Goal: Information Seeking & Learning: Find specific fact

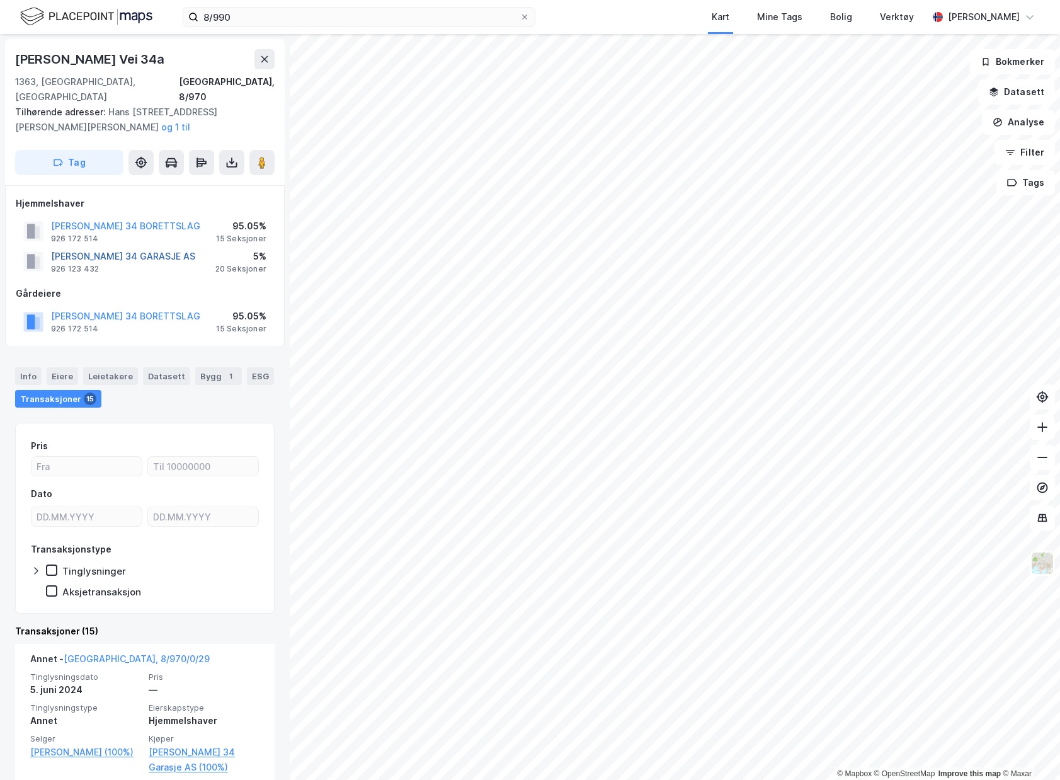
click at [0, 0] on button "[PERSON_NAME] 34 GARASJE AS" at bounding box center [0, 0] width 0 height 0
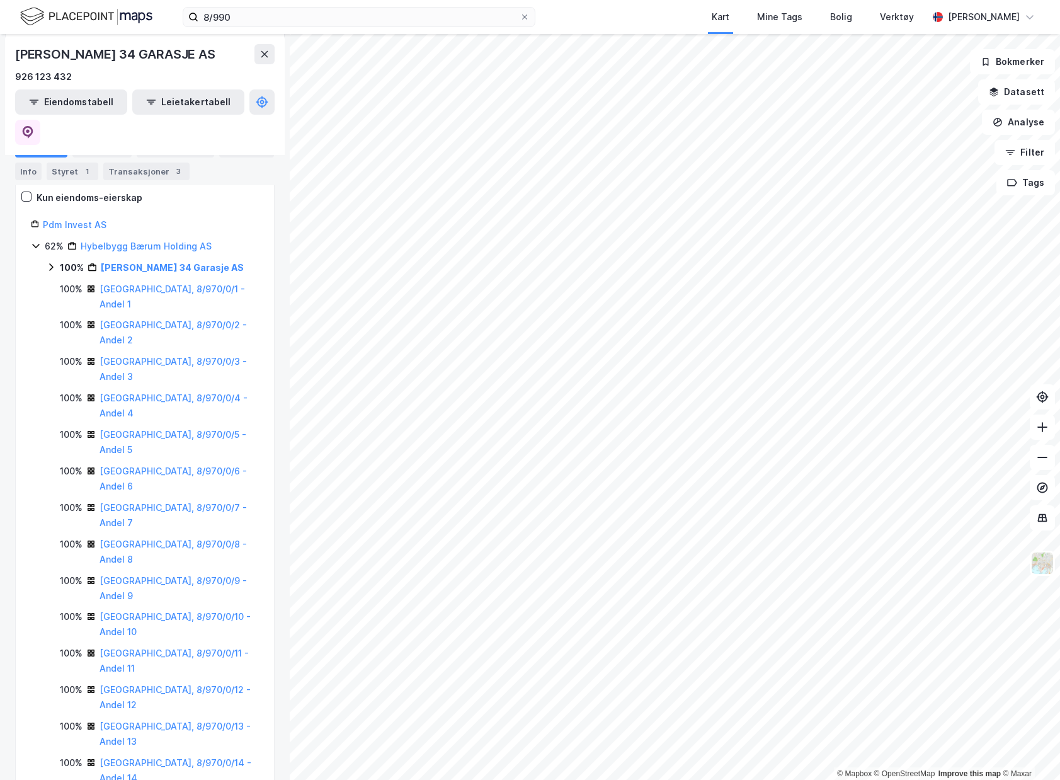
scroll to position [29, 0]
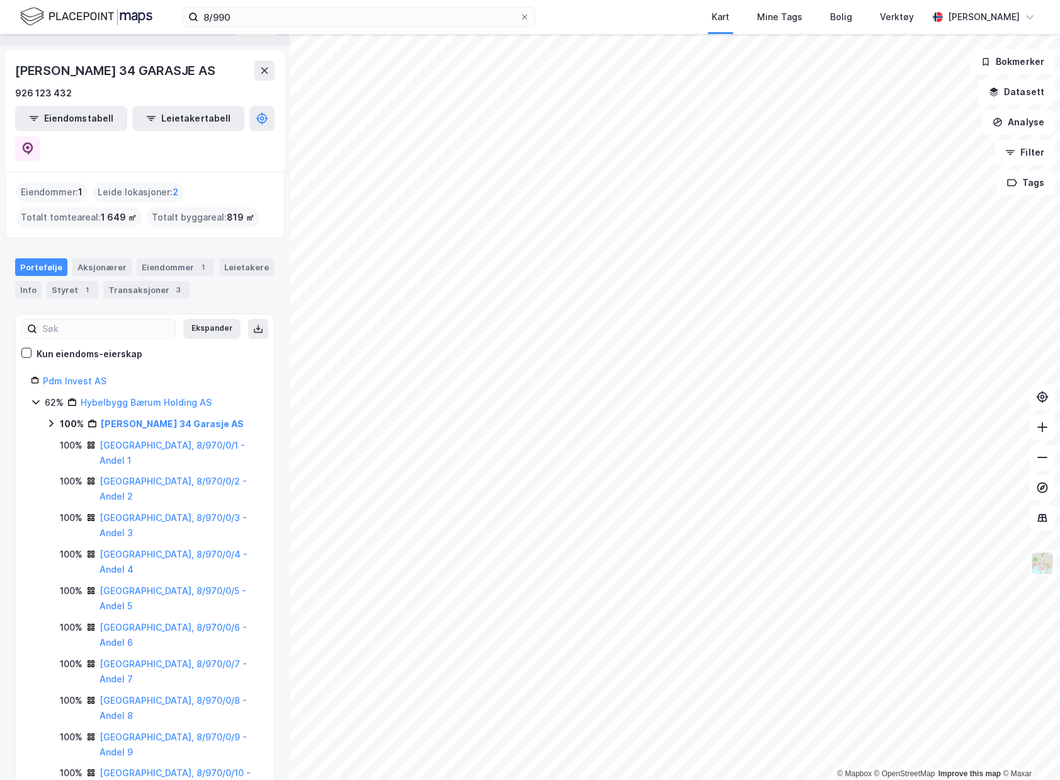
click at [37, 397] on icon at bounding box center [36, 402] width 10 height 10
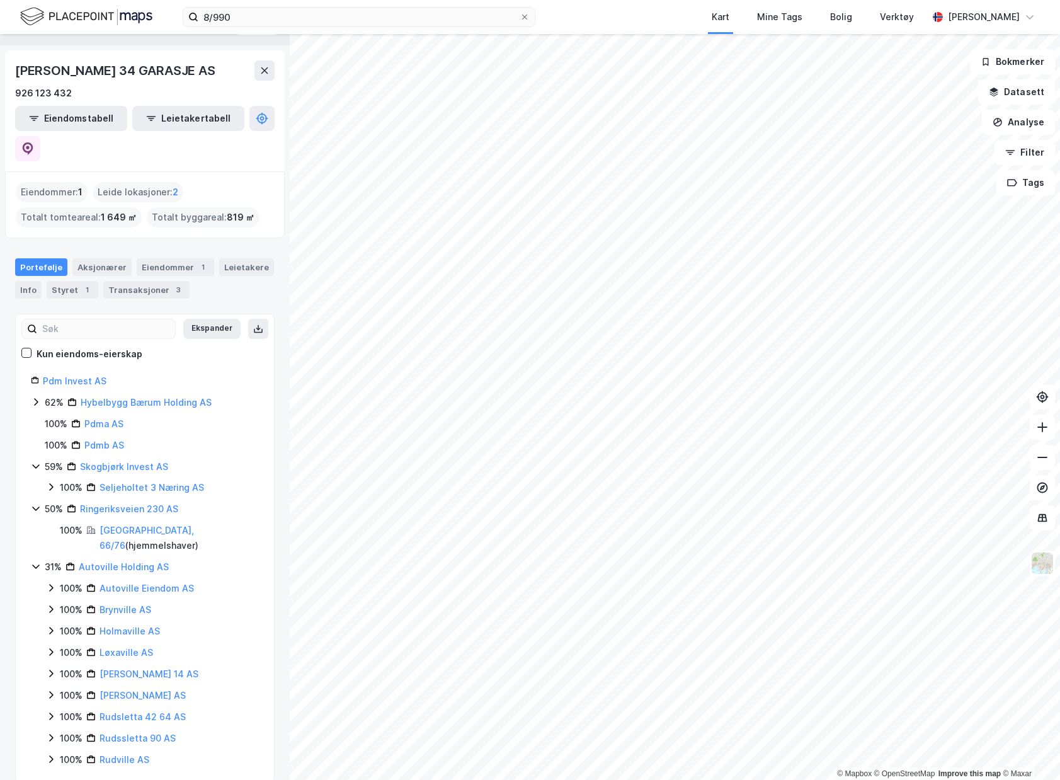
scroll to position [2, 0]
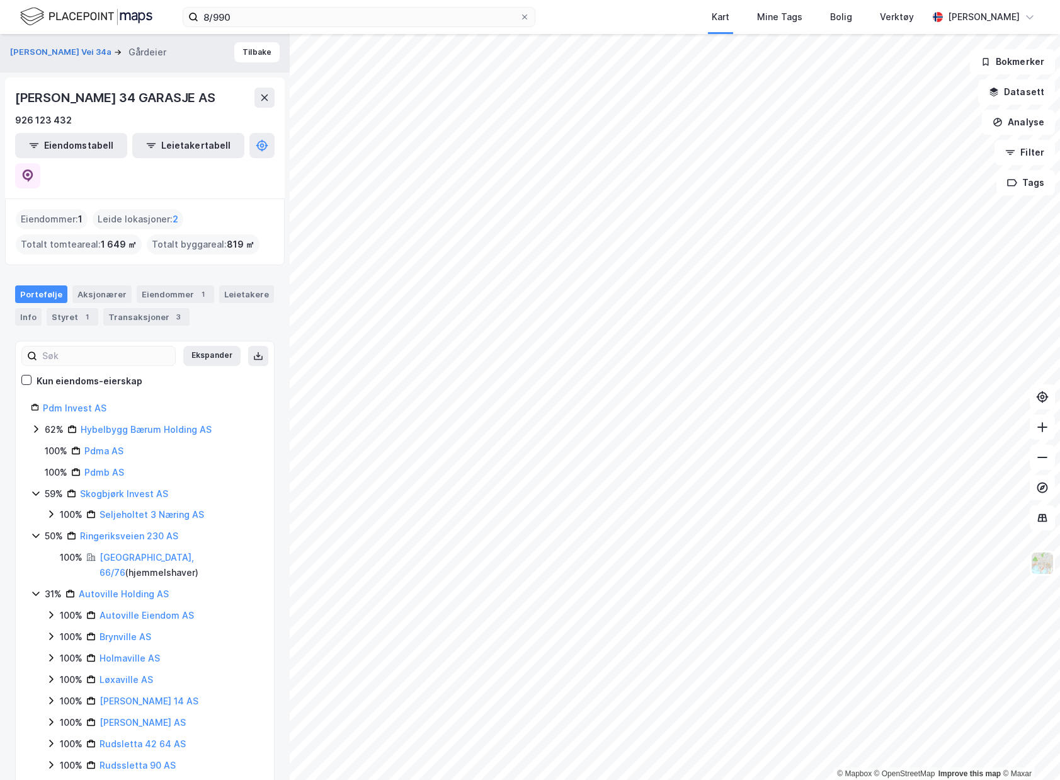
click at [40, 424] on icon at bounding box center [36, 429] width 10 height 10
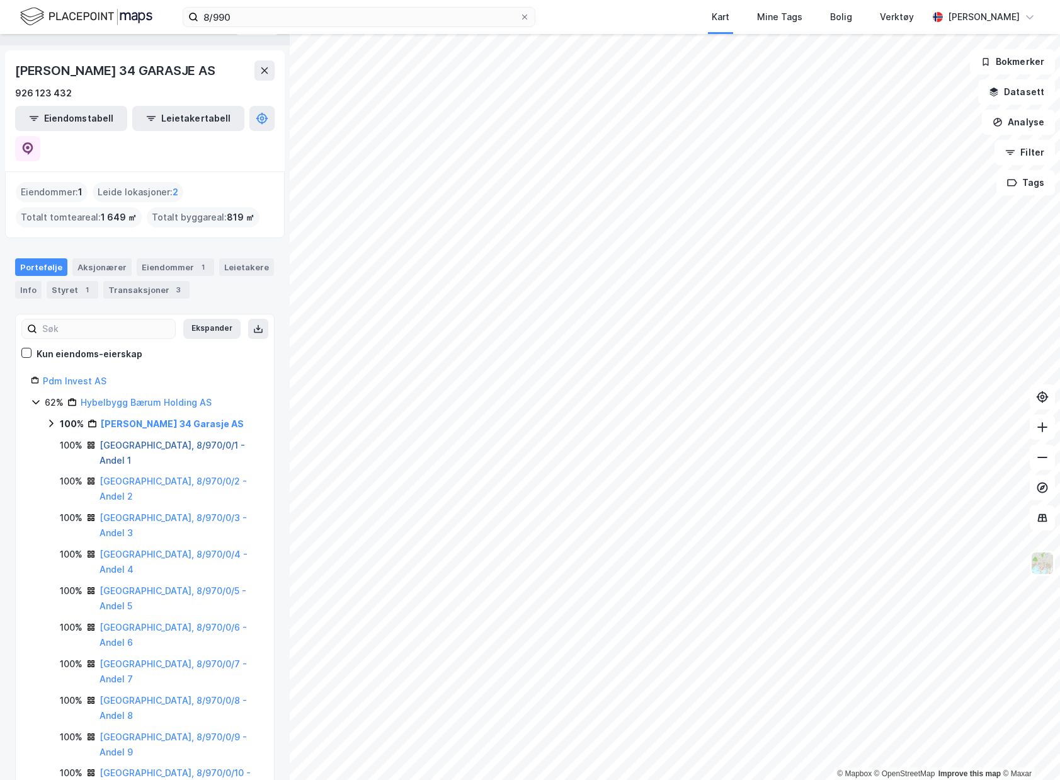
click at [169, 440] on link "[GEOGRAPHIC_DATA], 8/970/0/1 - Andel 1" at bounding box center [172, 453] width 145 height 26
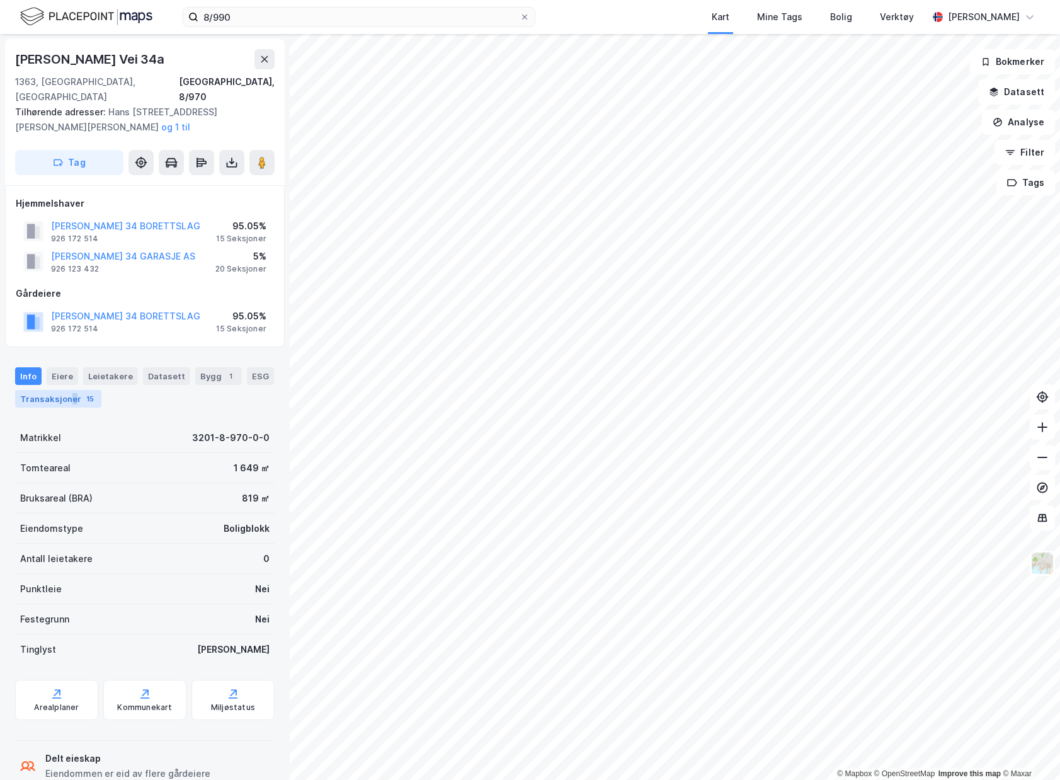
click at [71, 407] on div "Transaksjoner 15" at bounding box center [58, 399] width 86 height 18
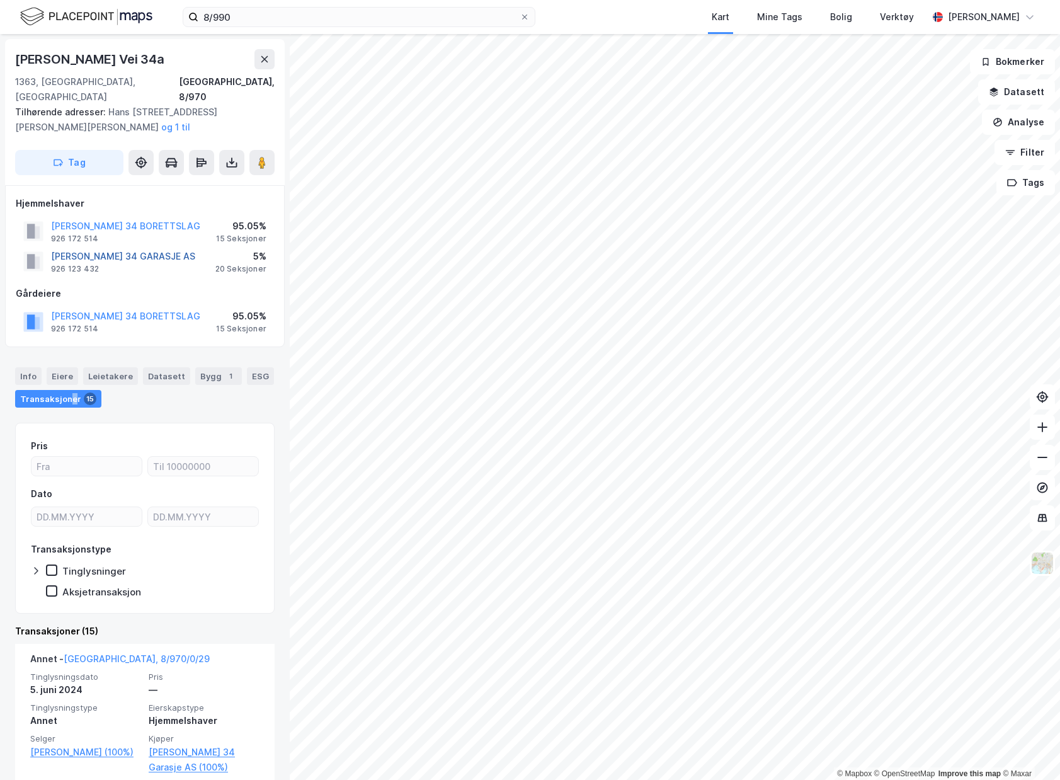
click at [0, 0] on button "[PERSON_NAME] 34 GARASJE AS" at bounding box center [0, 0] width 0 height 0
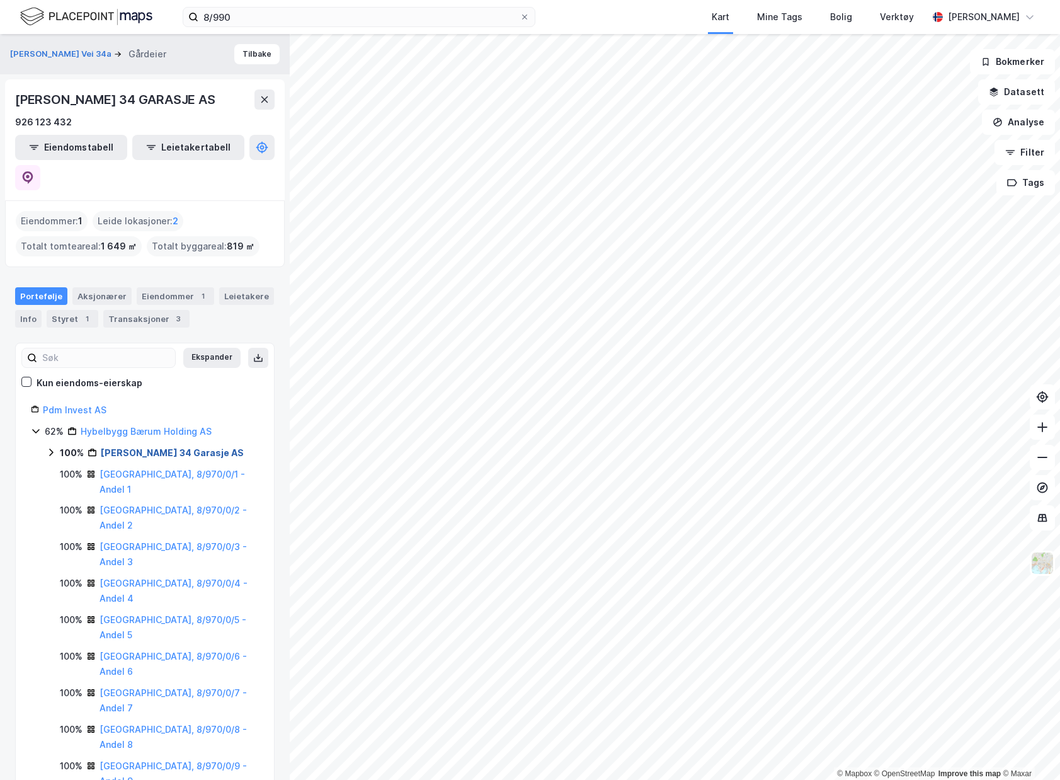
click at [170, 447] on link "[PERSON_NAME] 34 Garasje AS" at bounding box center [172, 452] width 143 height 11
click at [89, 287] on div "Aksjonærer" at bounding box center [101, 296] width 59 height 18
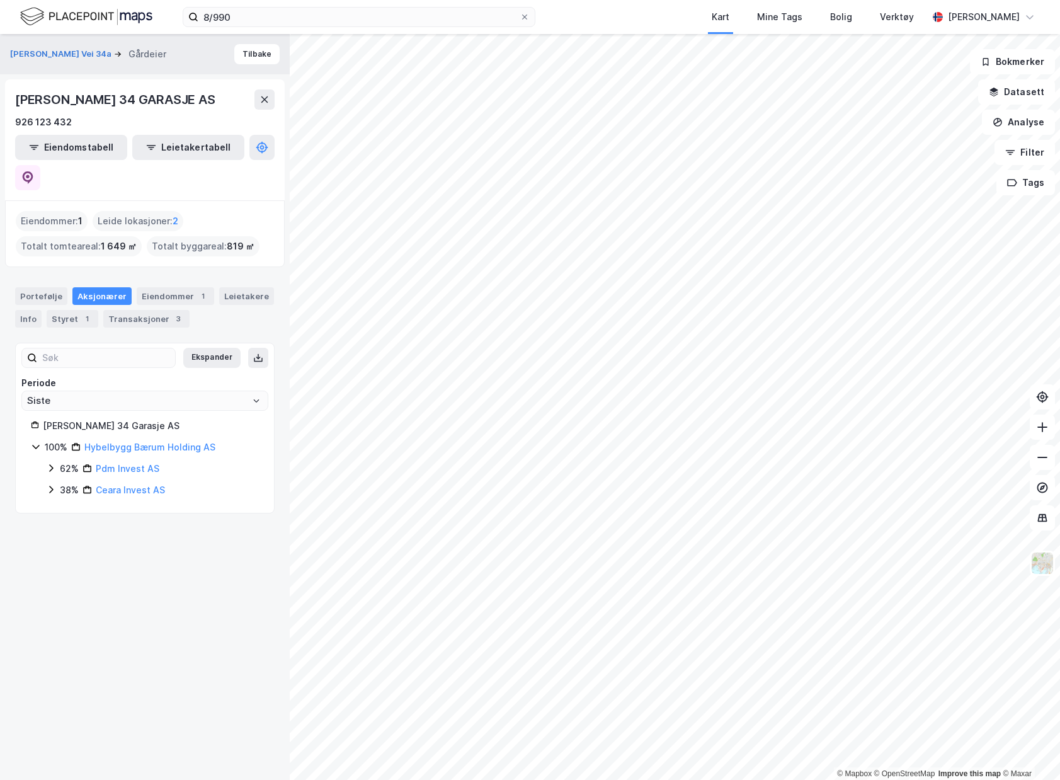
click at [35, 441] on icon at bounding box center [36, 446] width 10 height 10
click at [102, 418] on div "[PERSON_NAME] 34 Garasje AS" at bounding box center [151, 425] width 216 height 15
drag, startPoint x: 193, startPoint y: 395, endPoint x: 28, endPoint y: 395, distance: 165.6
click at [28, 418] on div "[PERSON_NAME] 34 Garasje AS 100% Hybelbygg Bærum Holding AS" at bounding box center [145, 436] width 258 height 37
copy div "[PERSON_NAME] 34 Garasje AS"
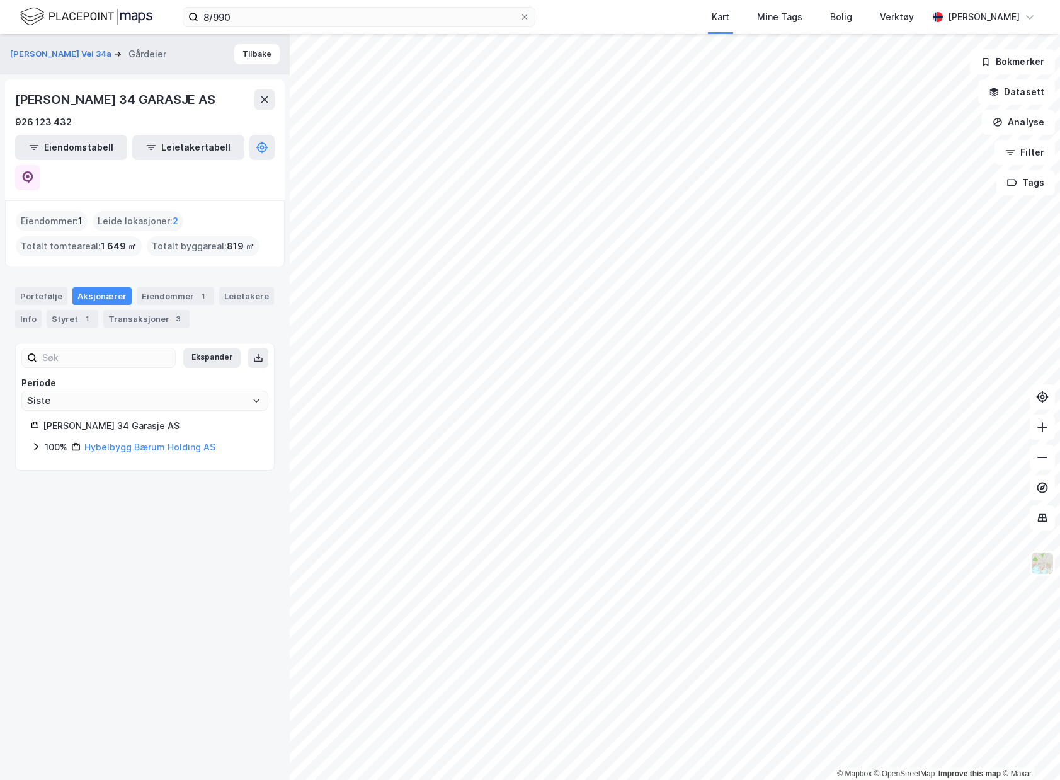
click at [40, 441] on icon at bounding box center [36, 446] width 10 height 10
click at [161, 287] on div "Eiendommer 1" at bounding box center [175, 296] width 77 height 18
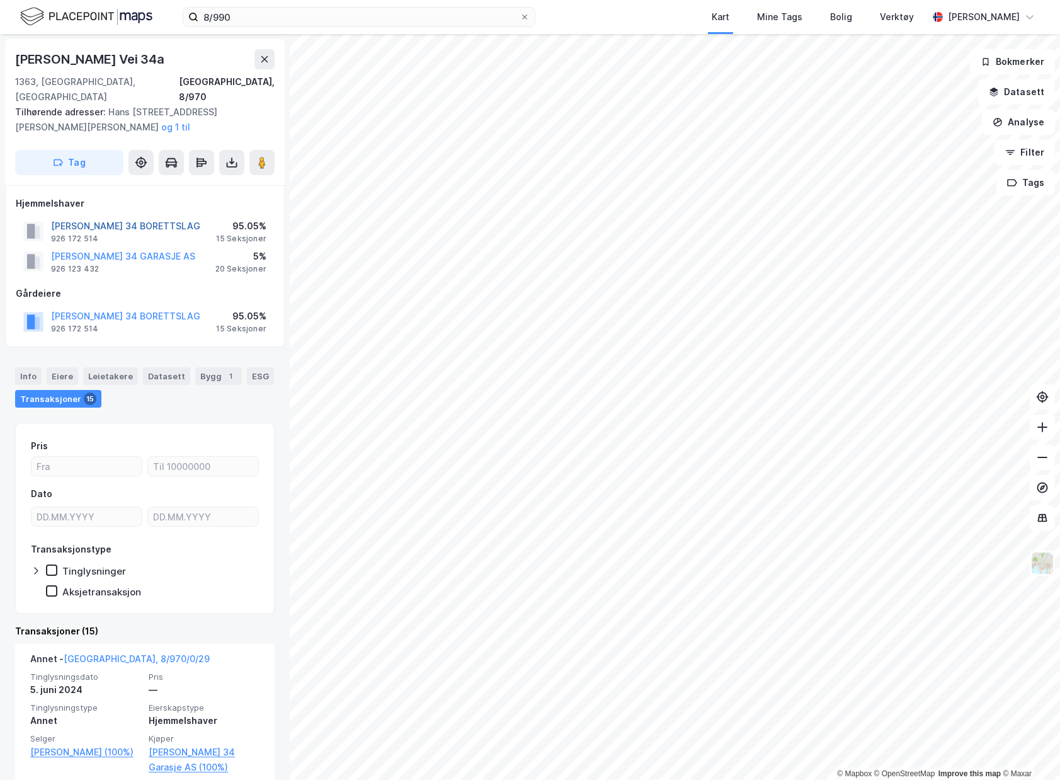
click at [0, 0] on button "[PERSON_NAME] 34 BORETTSLAG" at bounding box center [0, 0] width 0 height 0
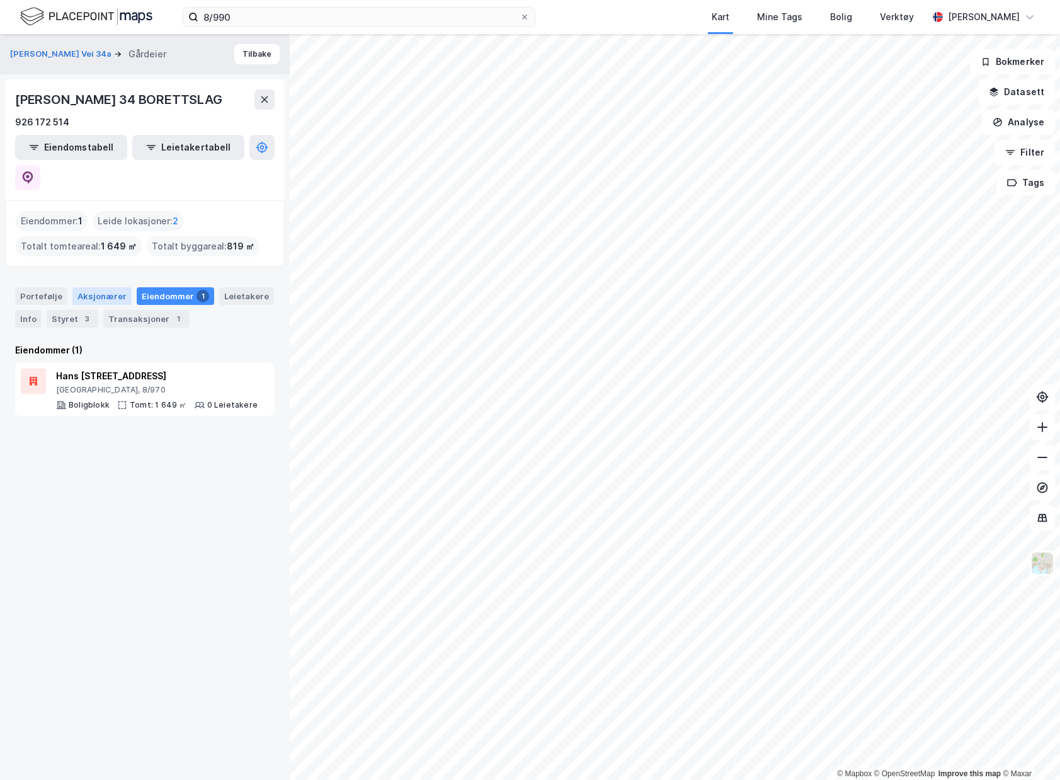
click at [72, 287] on div "Aksjonærer" at bounding box center [101, 296] width 59 height 18
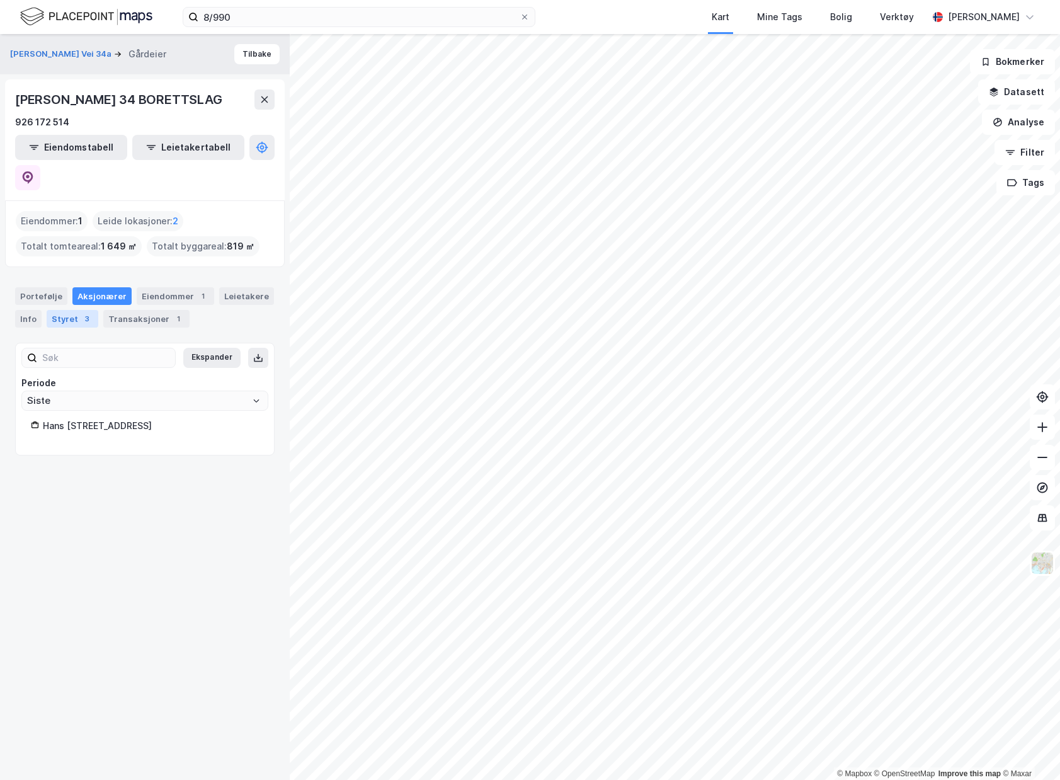
click at [75, 317] on div "Styret 3" at bounding box center [73, 319] width 52 height 18
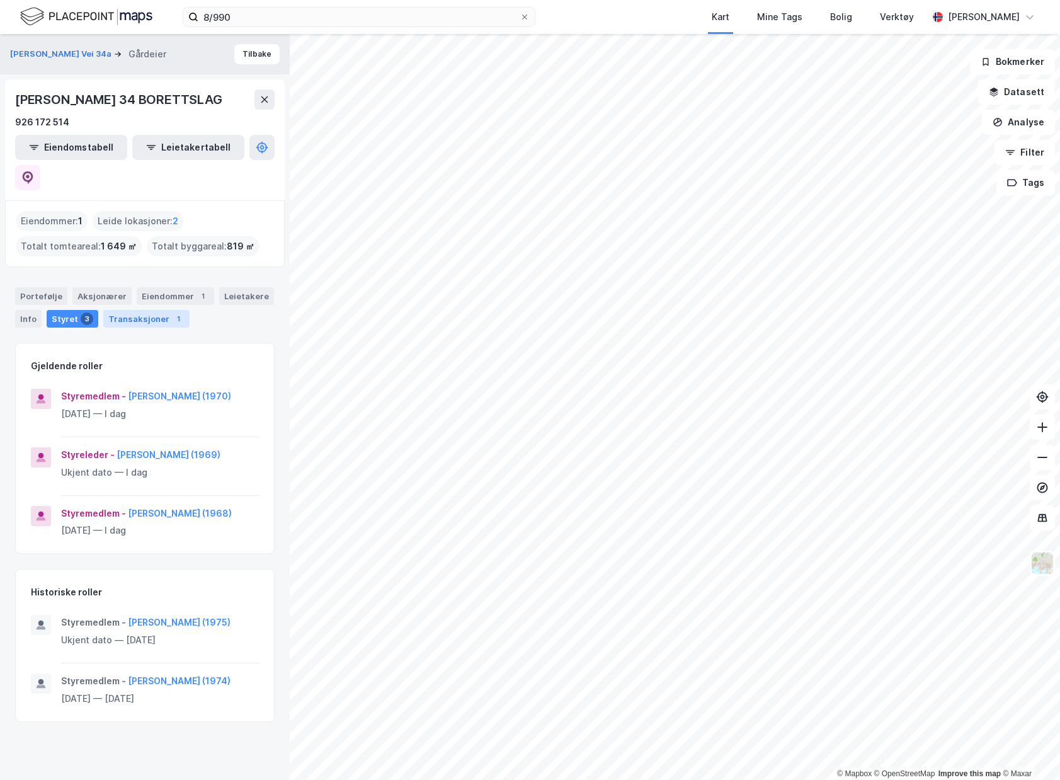
click at [123, 311] on div "Transaksjoner 1" at bounding box center [146, 319] width 86 height 18
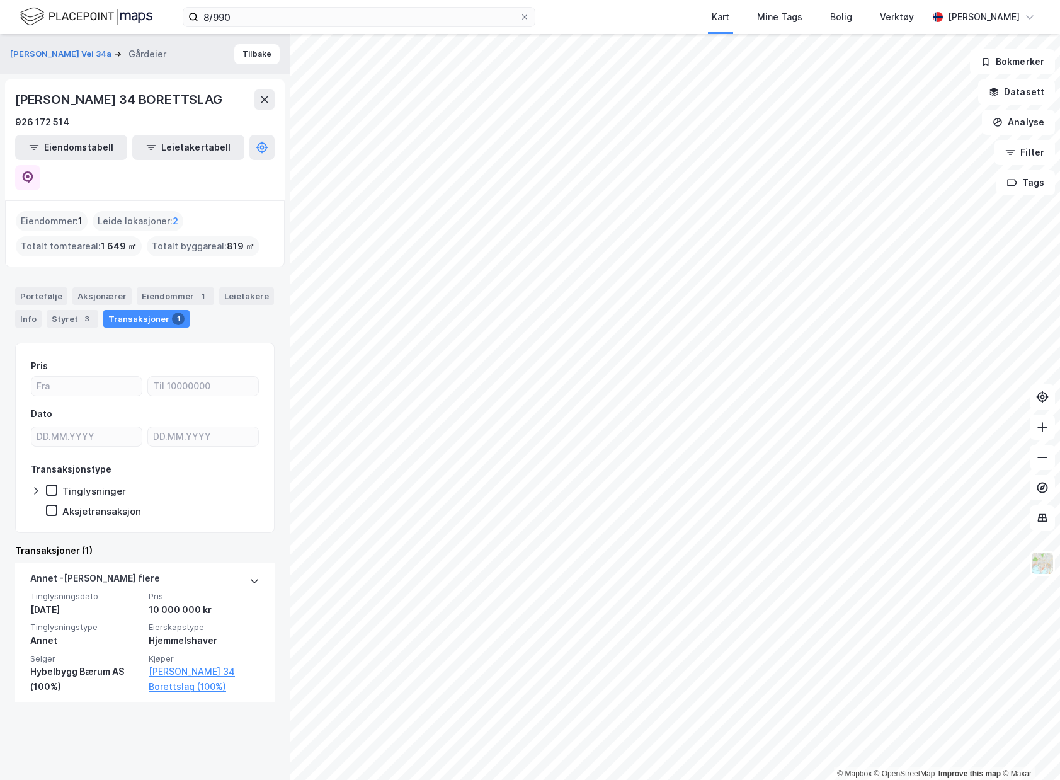
click at [3, 306] on div "Portefølje Aksjonærer Eiendommer 1 Leietakere Info Styret 3 Transaksjoner 1" at bounding box center [145, 302] width 290 height 60
click at [23, 311] on div "Info" at bounding box center [28, 319] width 26 height 18
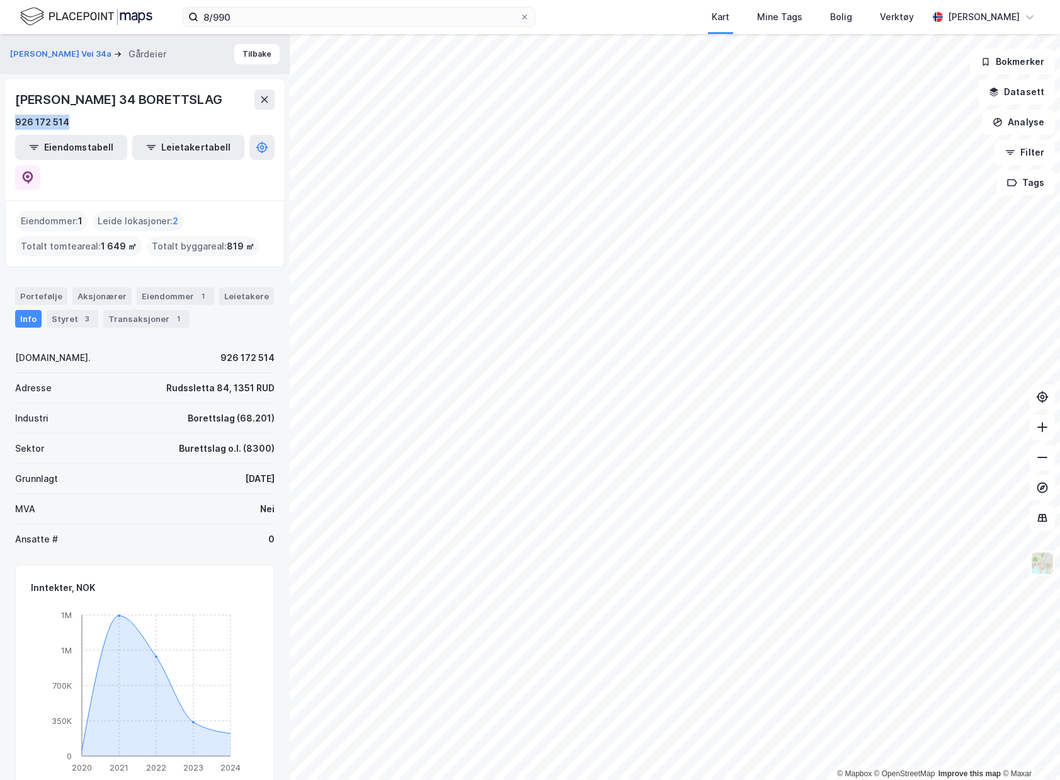
drag, startPoint x: 81, startPoint y: 142, endPoint x: 9, endPoint y: 142, distance: 72.4
click at [9, 142] on div "[PERSON_NAME] 34 BORETTSLAG 926 172 514 Eiendomstabell Leietakertabell" at bounding box center [145, 139] width 280 height 121
copy div "926 172 514"
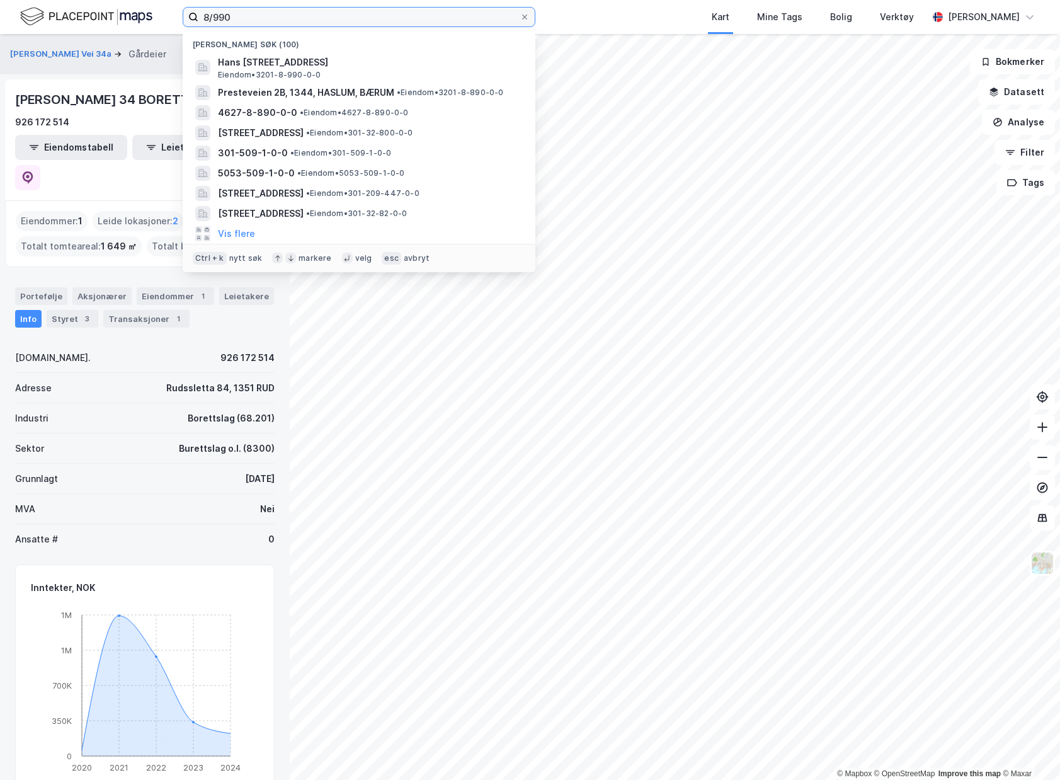
drag, startPoint x: 284, startPoint y: 18, endPoint x: 93, endPoint y: 15, distance: 190.8
click at [93, 15] on div "8/990 Nylige søk (100) Hans [STREET_ADDRESS], [GEOGRAPHIC_DATA] Eiendom • 3201-…" at bounding box center [530, 17] width 1060 height 34
paste input "926 172 514"
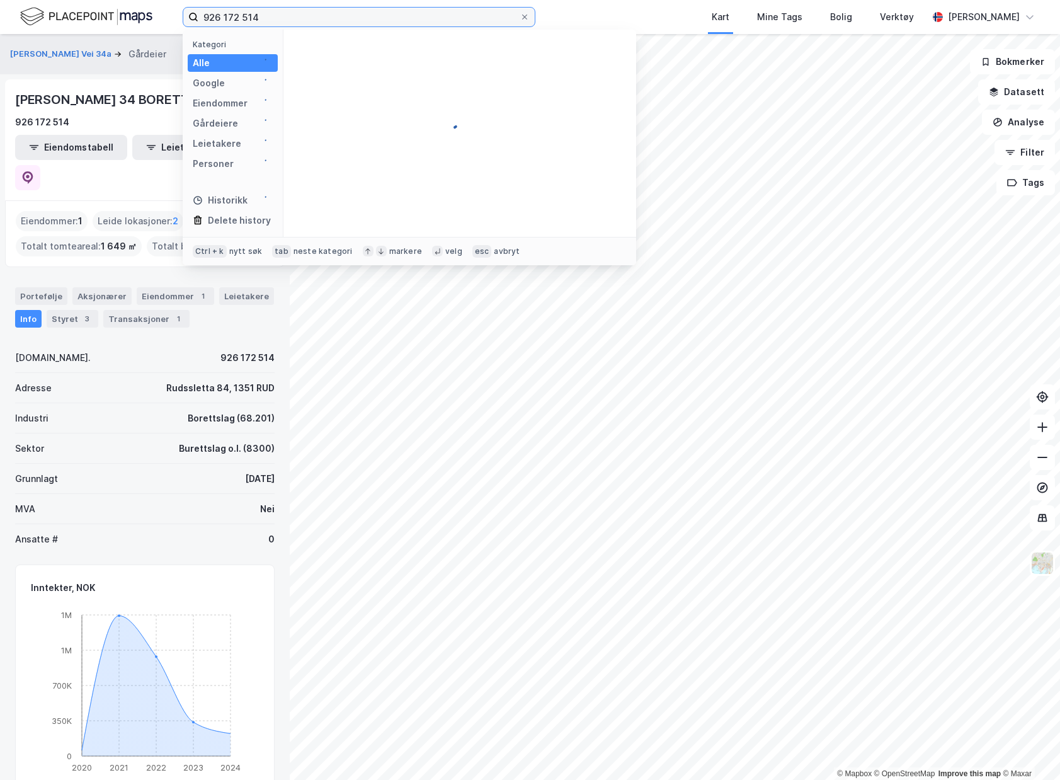
type input "926 172 514"
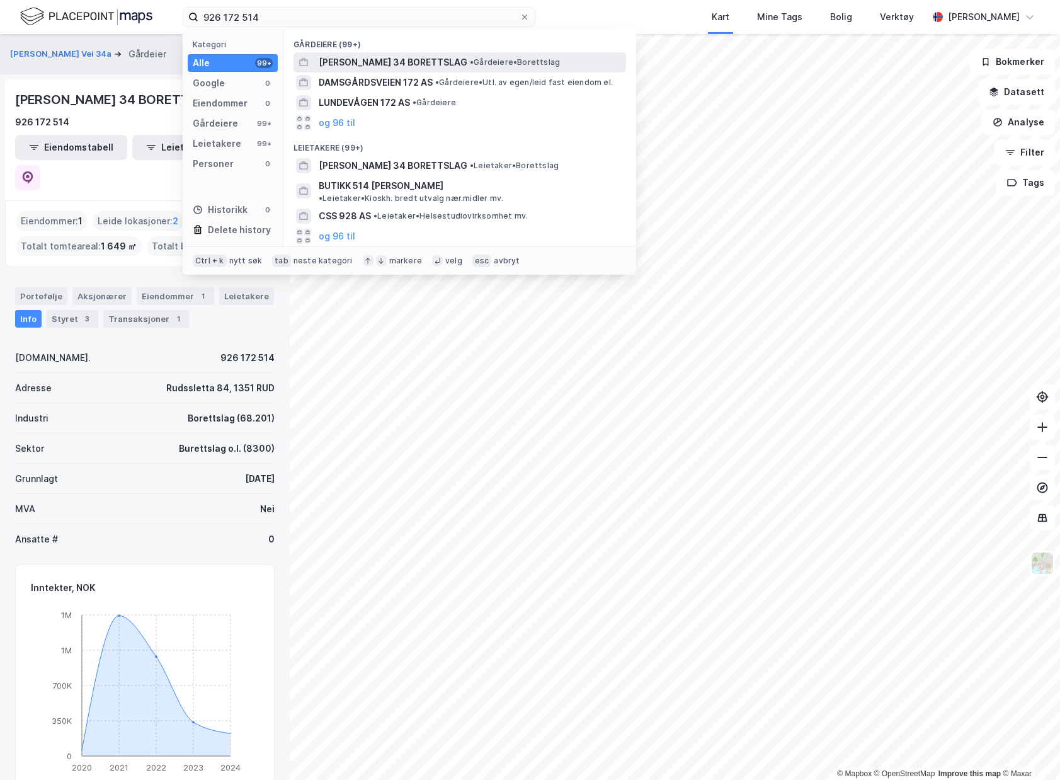
click at [594, 66] on div "[PERSON_NAME] 34 BORETTSLAG • Gårdeiere • Borettslag" at bounding box center [471, 62] width 305 height 15
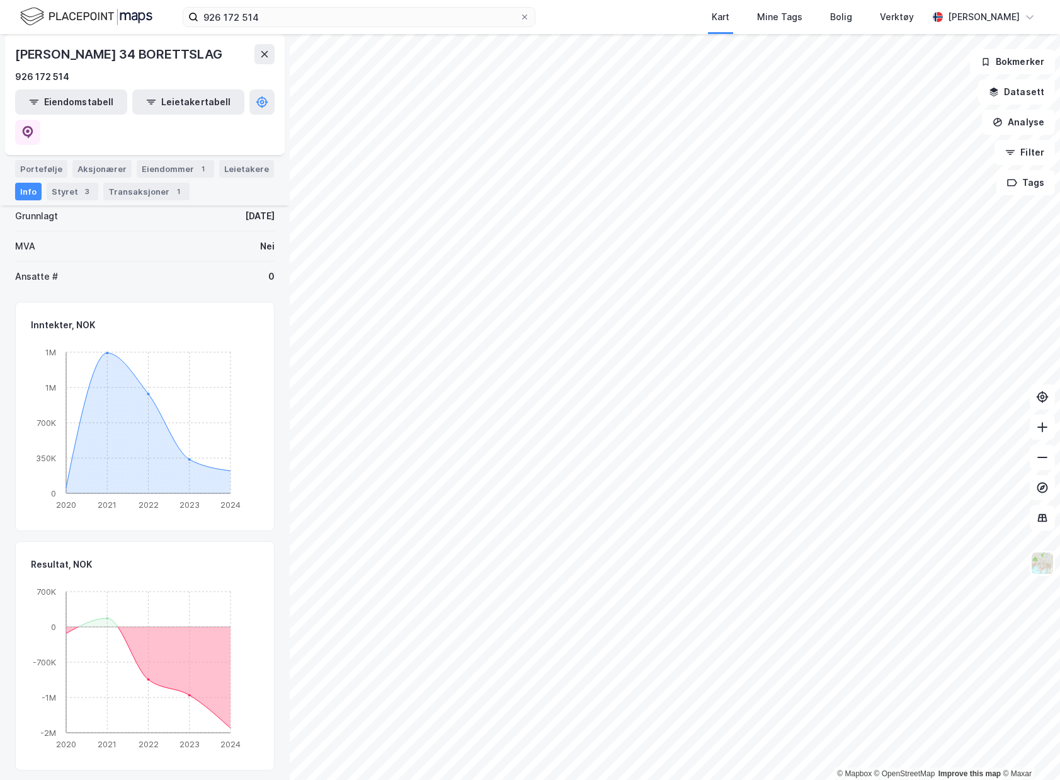
scroll to position [431, 0]
